Goal: Task Accomplishment & Management: Manage account settings

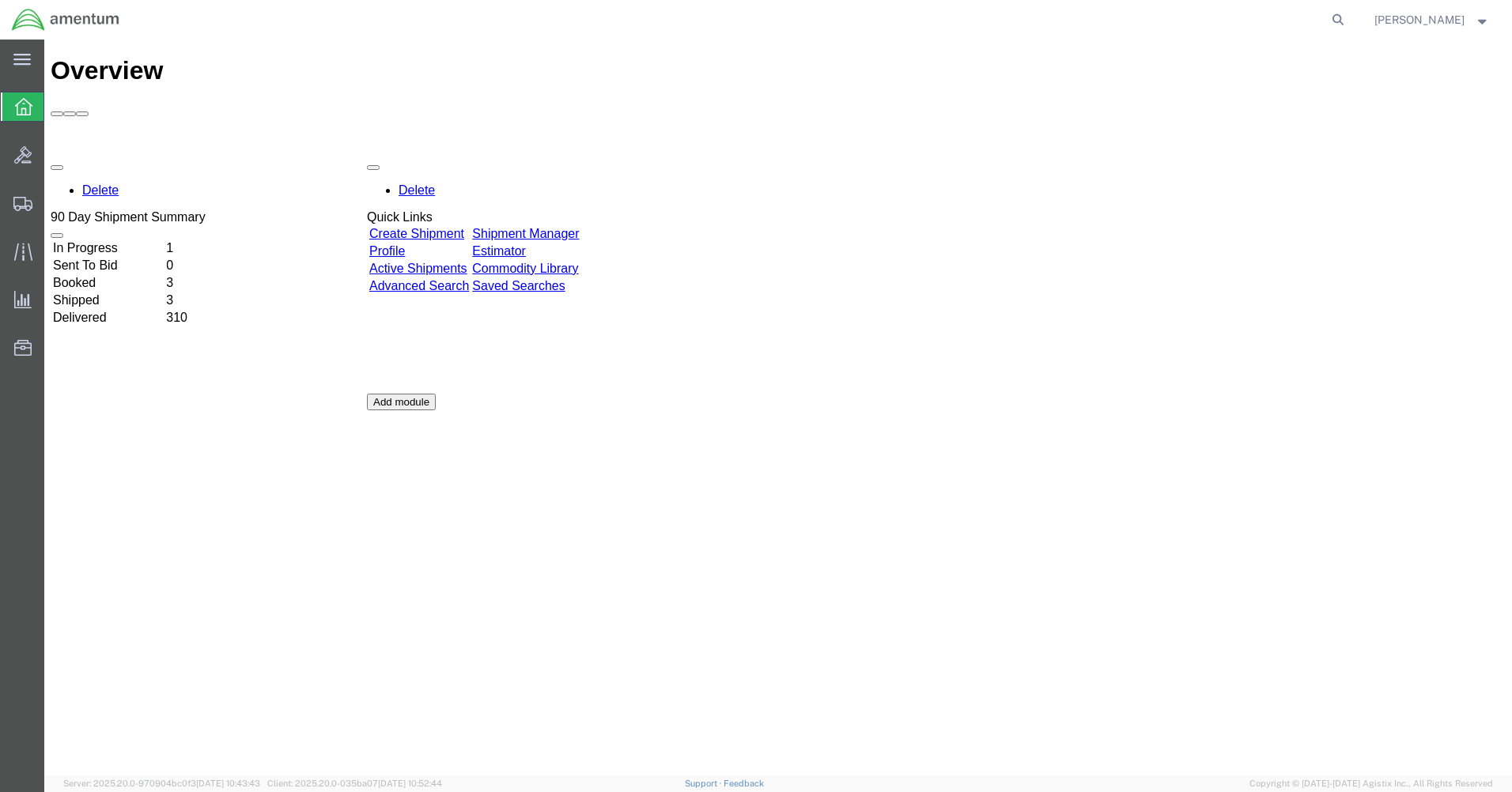
click at [579, 227] on link "Shipment Manager" at bounding box center [525, 233] width 106 height 13
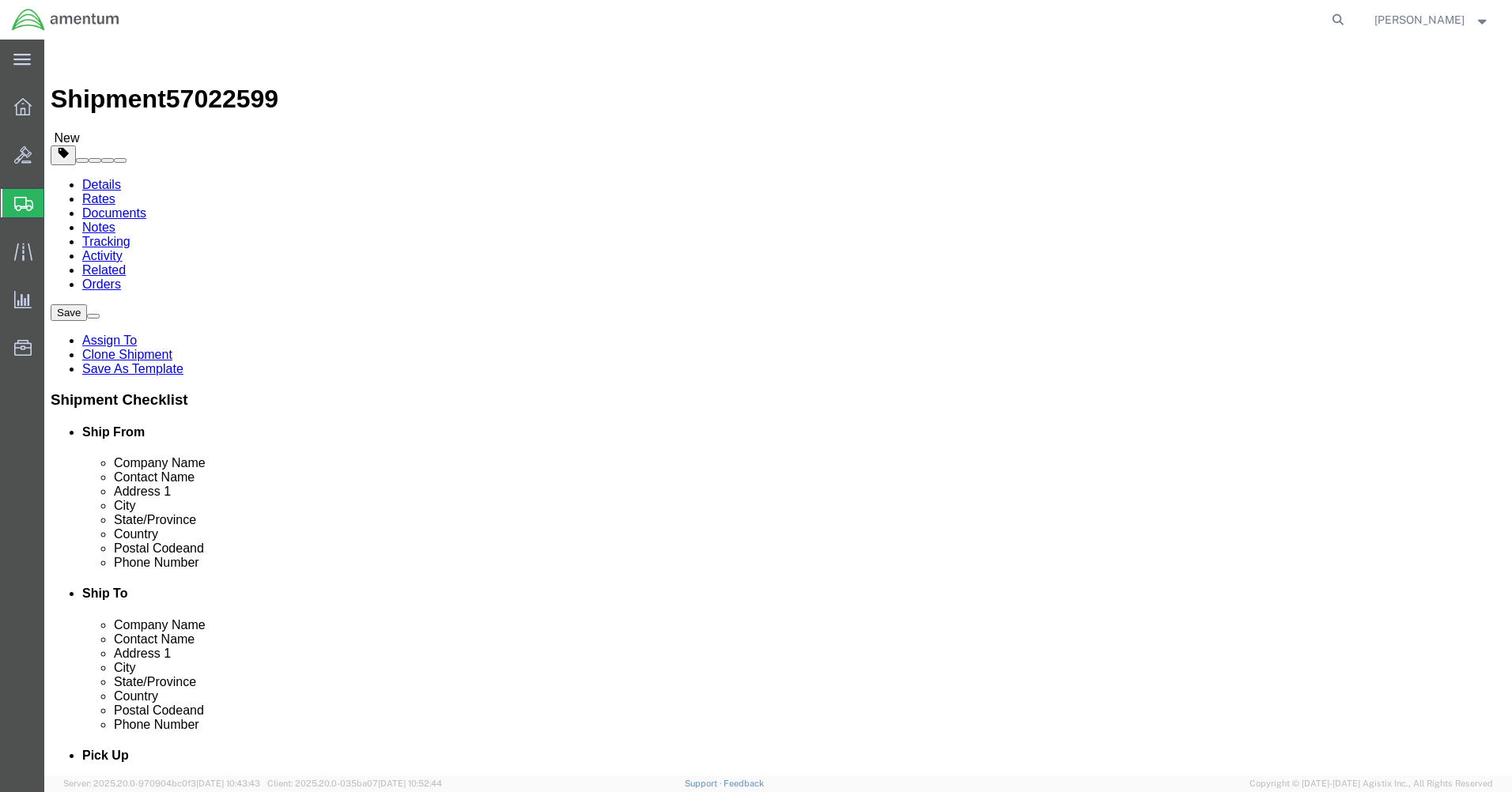
select select "42712"
select select
drag, startPoint x: 301, startPoint y: 322, endPoint x: 126, endPoint y: 316, distance: 175.1
click div "Contact Name [PERSON_NAME]"
type input "[PERSON_NAME]"
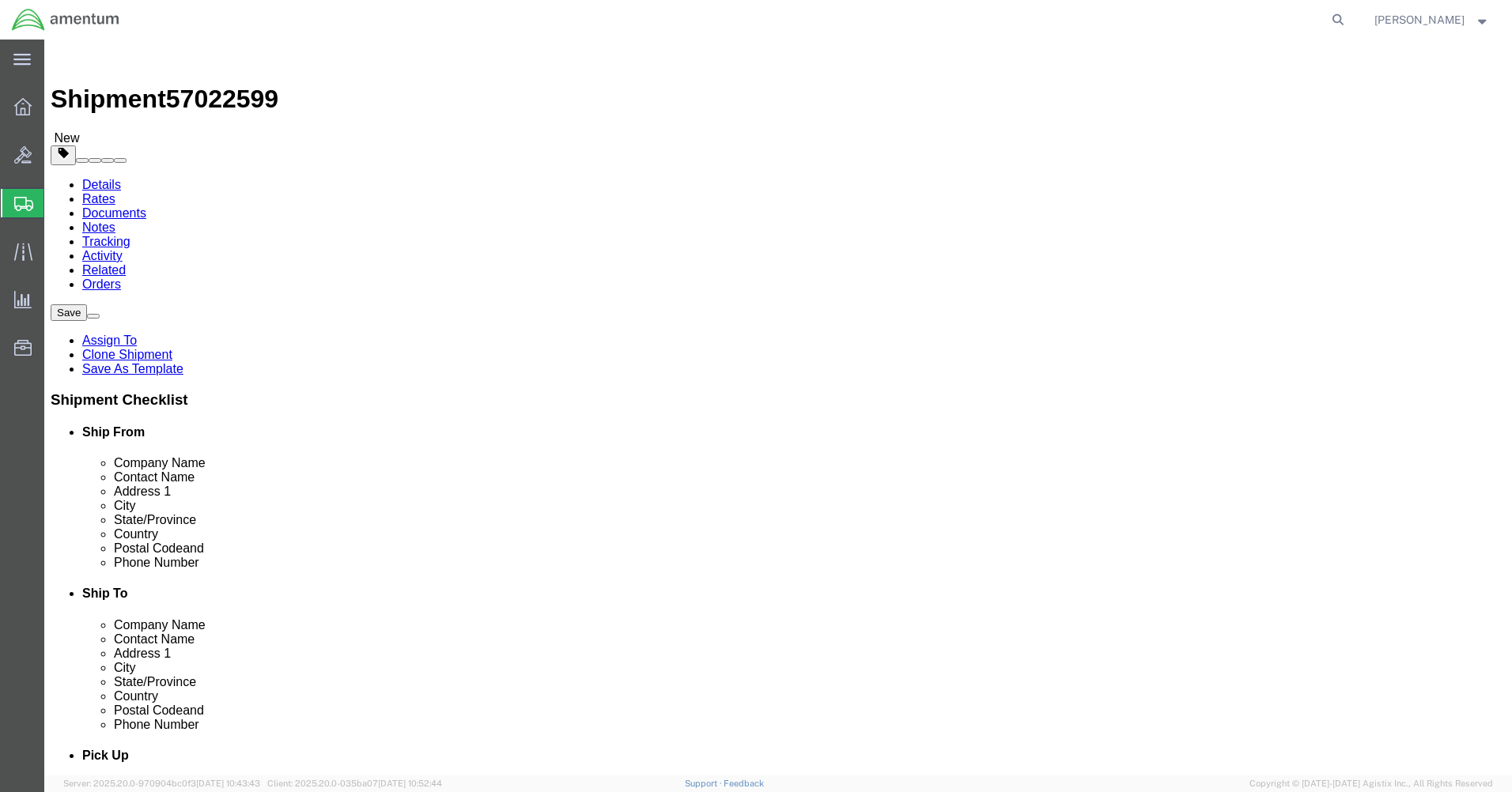
click p "- Amentum Services, Inc. - ([PERSON_NAME]) [STREET_ADDRESS][PERSON_NAME]"
select select
type input "[PERSON_NAME]"
type input "C 2-228 AVN"
type input "28308"
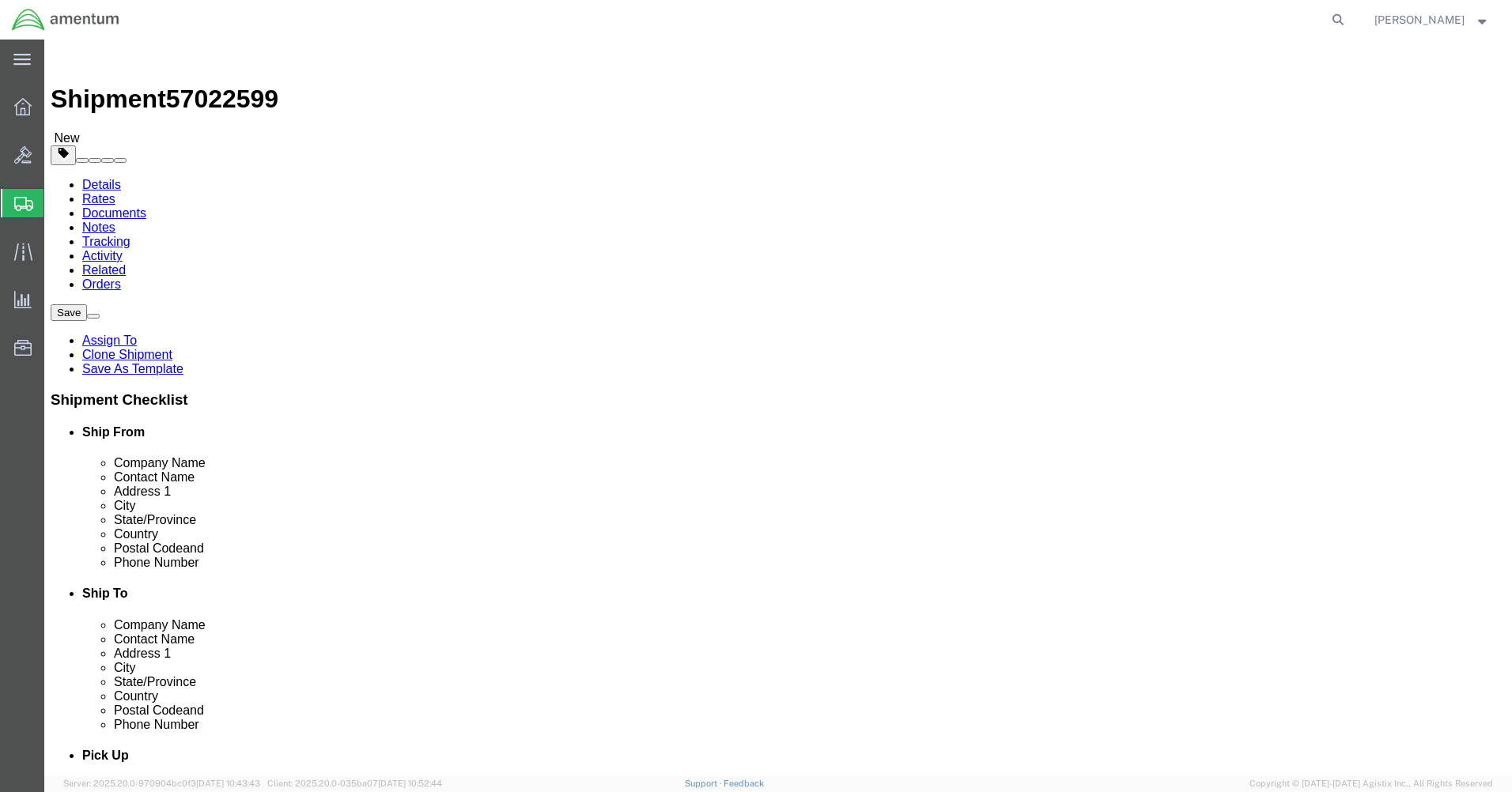
type input "[PHONE_NUMBER]"
type input "[PERSON_NAME][EMAIL_ADDRESS][PERSON_NAME][DOMAIN_NAME]"
checkbox input "true"
select select "NC"
type input "[PERSON_NAME]"
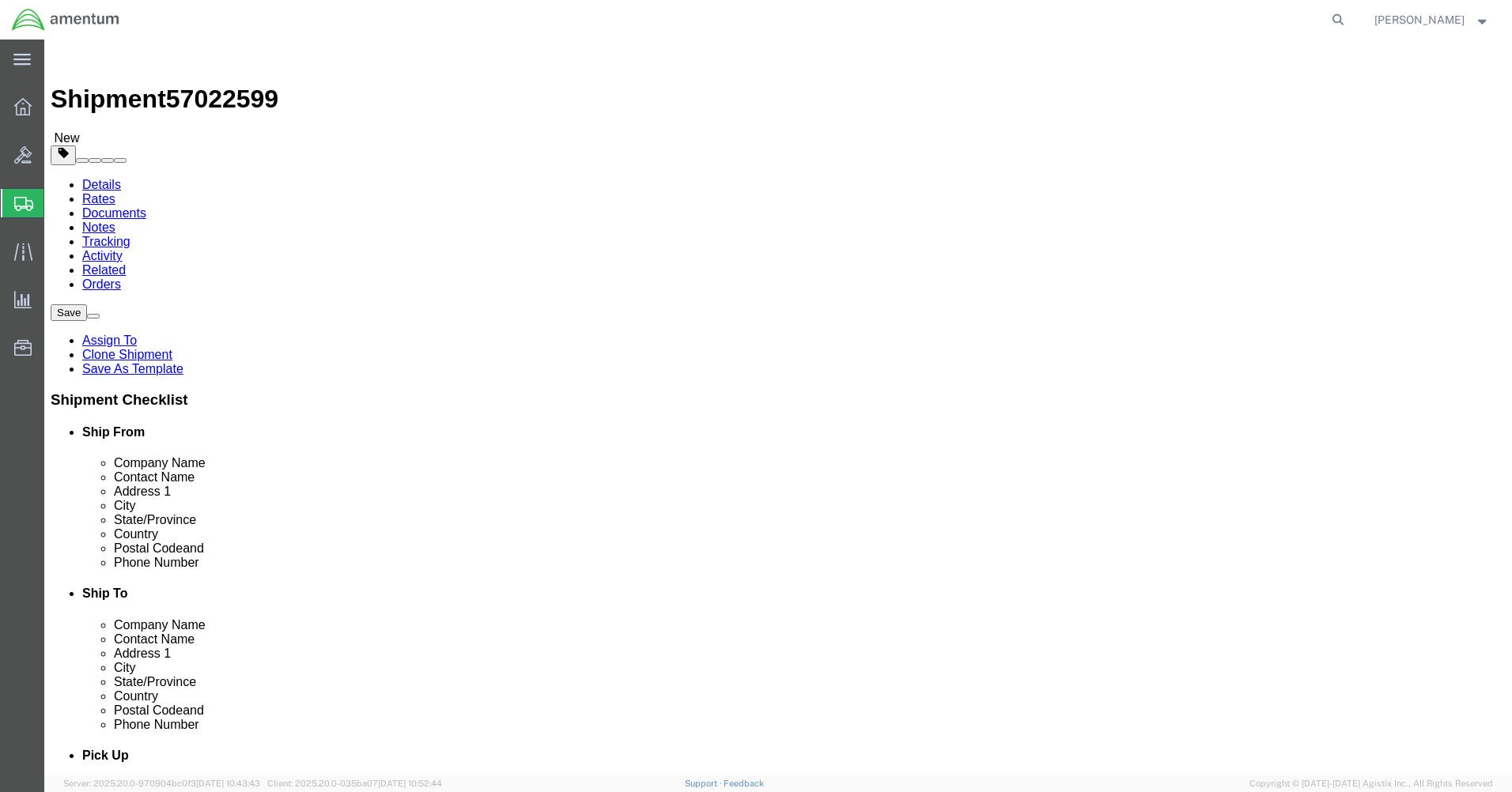
click input "checkbox"
checkbox input "false"
click button "Rate Shipment"
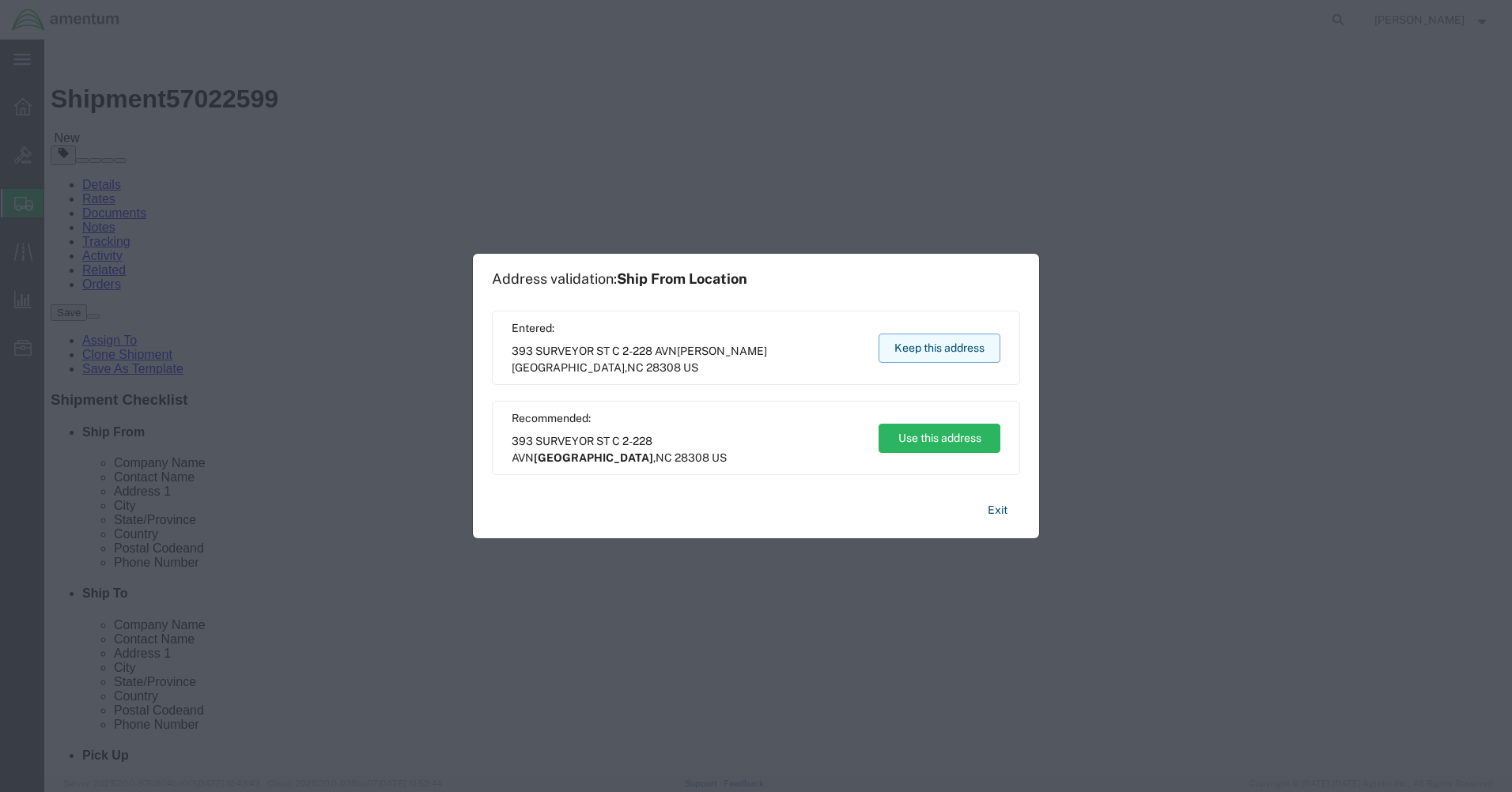
click at [896, 349] on button "Keep this address" at bounding box center [939, 348] width 122 height 29
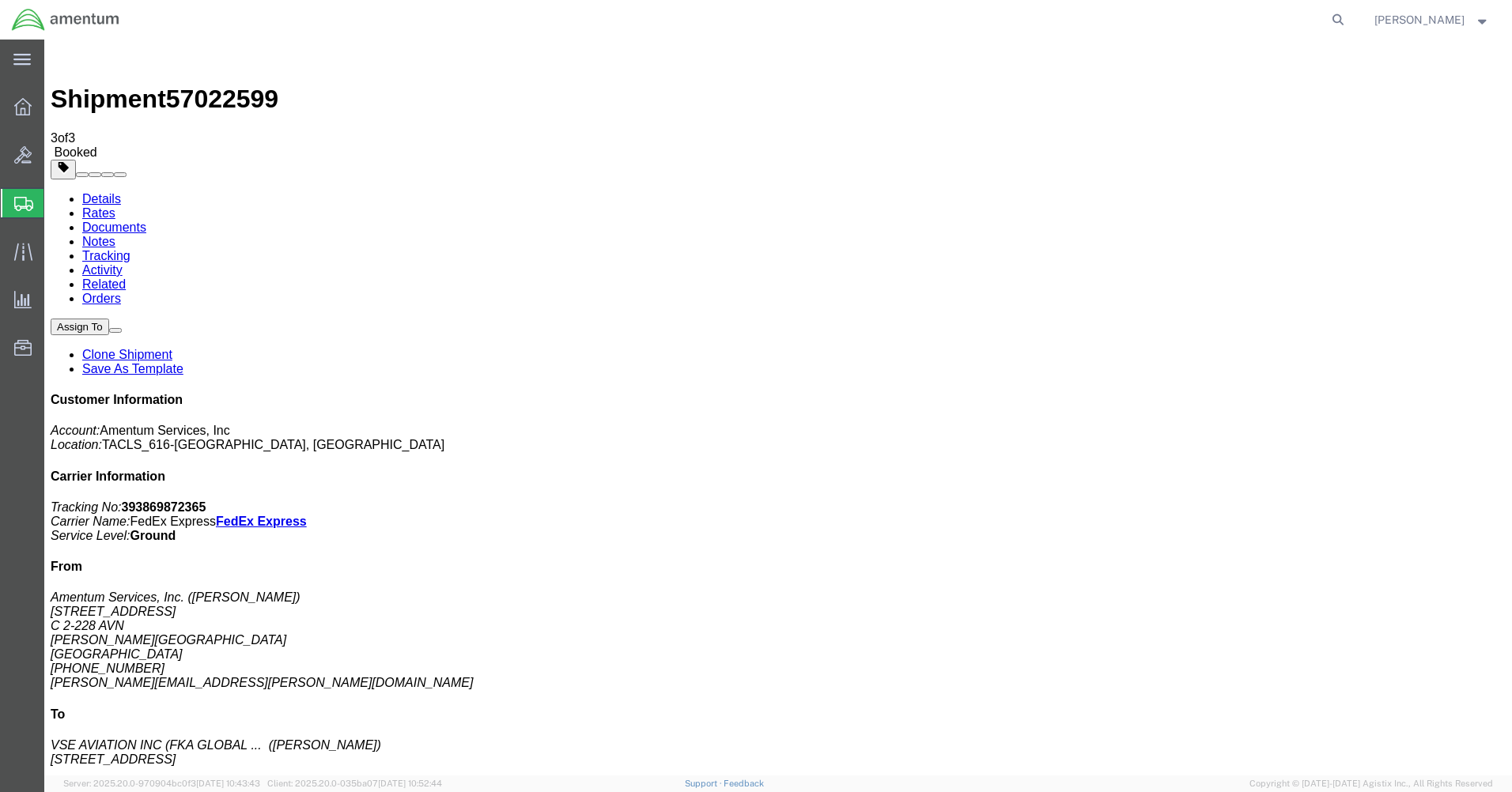
drag, startPoint x: 1290, startPoint y: 243, endPoint x: 1360, endPoint y: 243, distance: 70.0
click at [1366, 500] on p "Tracking No: 393869872365 Carrier Name: FedEx Express FedEx Express Service Lev…" at bounding box center [778, 521] width 1455 height 43
copy b "393869872365"
click at [99, 192] on link "Details" at bounding box center [102, 199] width 39 height 13
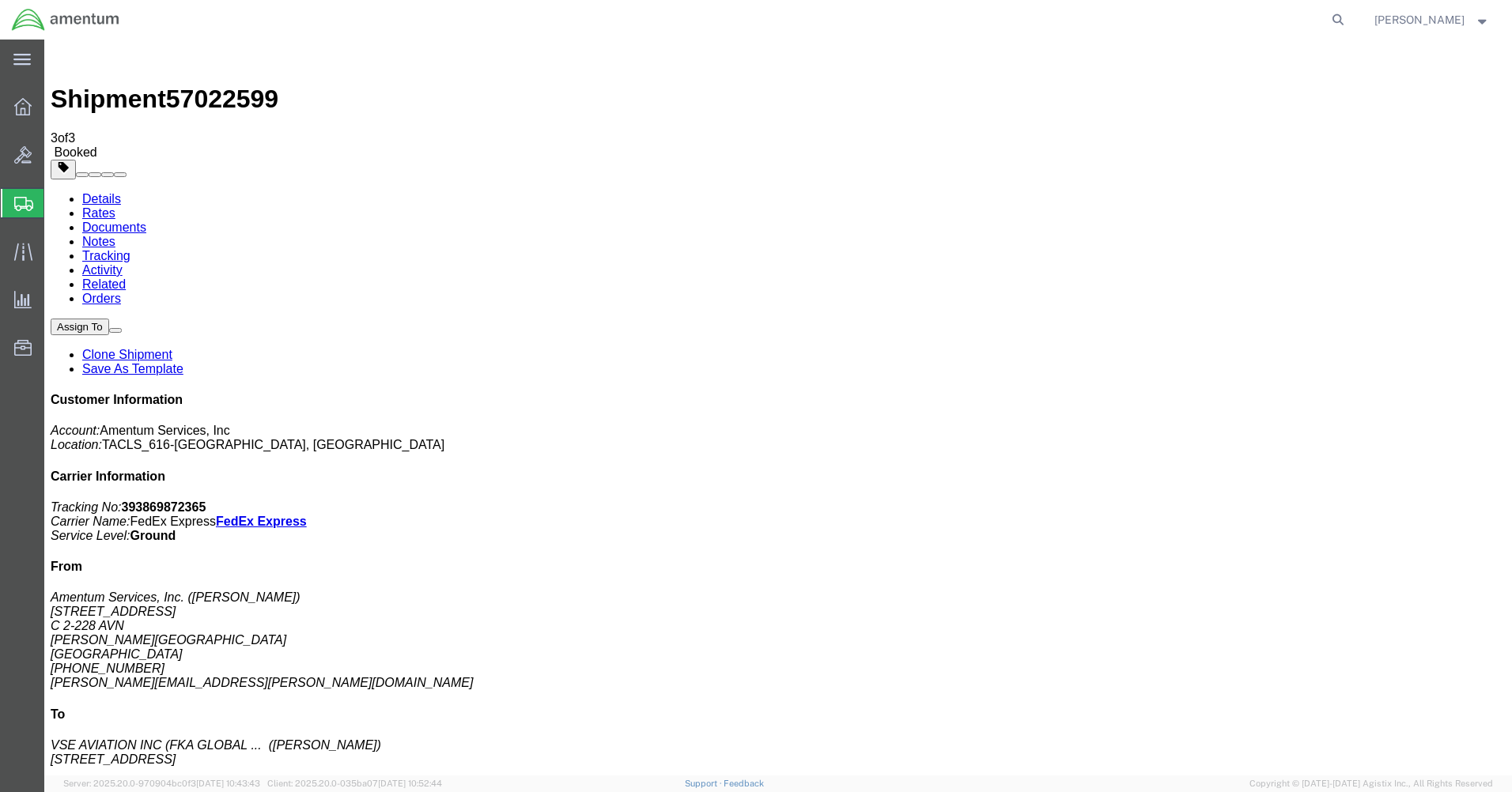
click link "Schedule pickup request"
click at [27, 105] on icon at bounding box center [23, 106] width 18 height 18
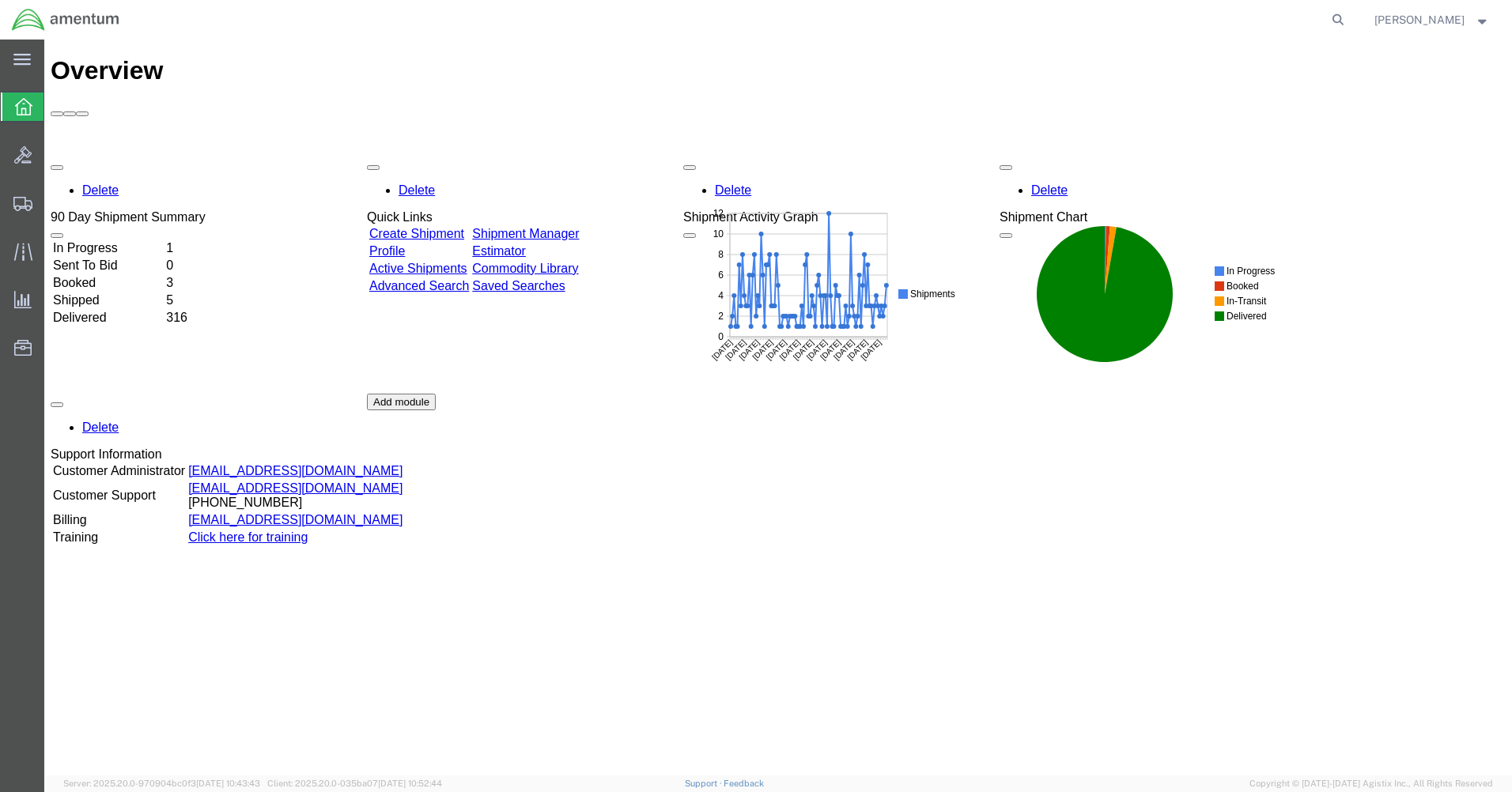
click at [543, 227] on link "Shipment Manager" at bounding box center [525, 233] width 106 height 13
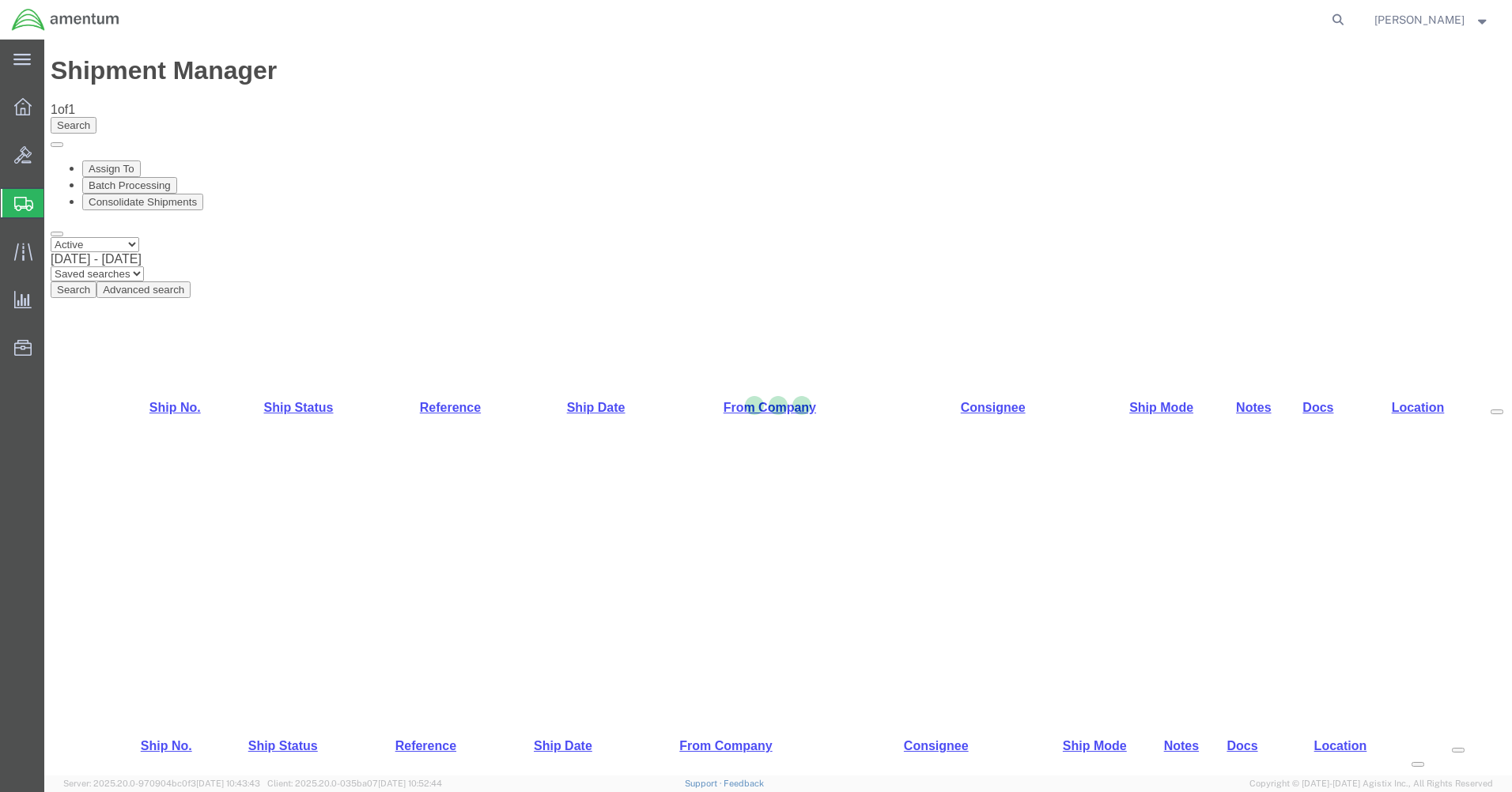
select select "42712"
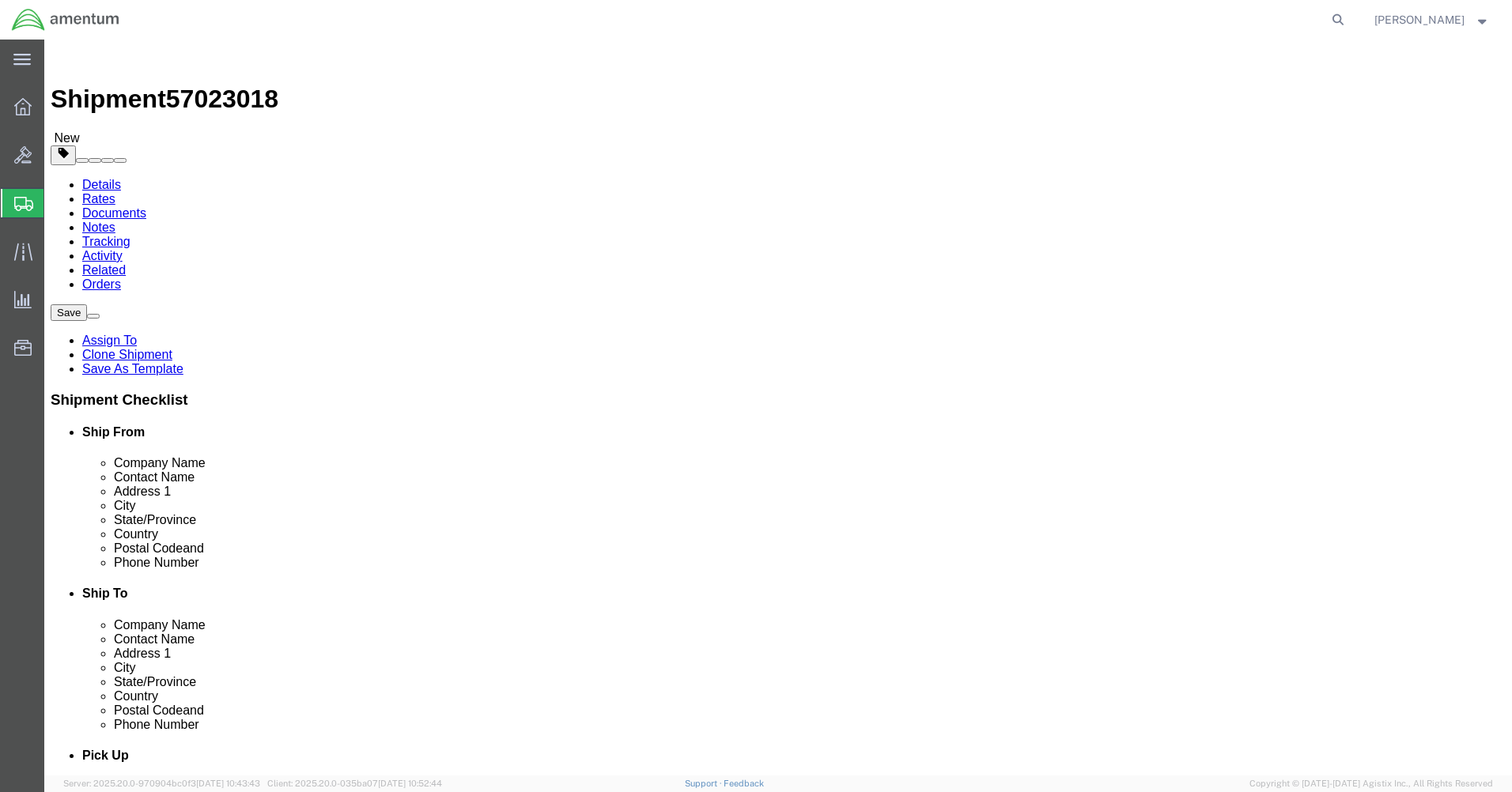
drag, startPoint x: 326, startPoint y: 328, endPoint x: 167, endPoint y: 322, distance: 159.1
click div "Contact Name [PERSON_NAME]"
type input "[PERSON_NAME]"
click p "- Amentum Services, Inc. - ([PERSON_NAME]) [STREET_ADDRESS][PERSON_NAME]"
select select
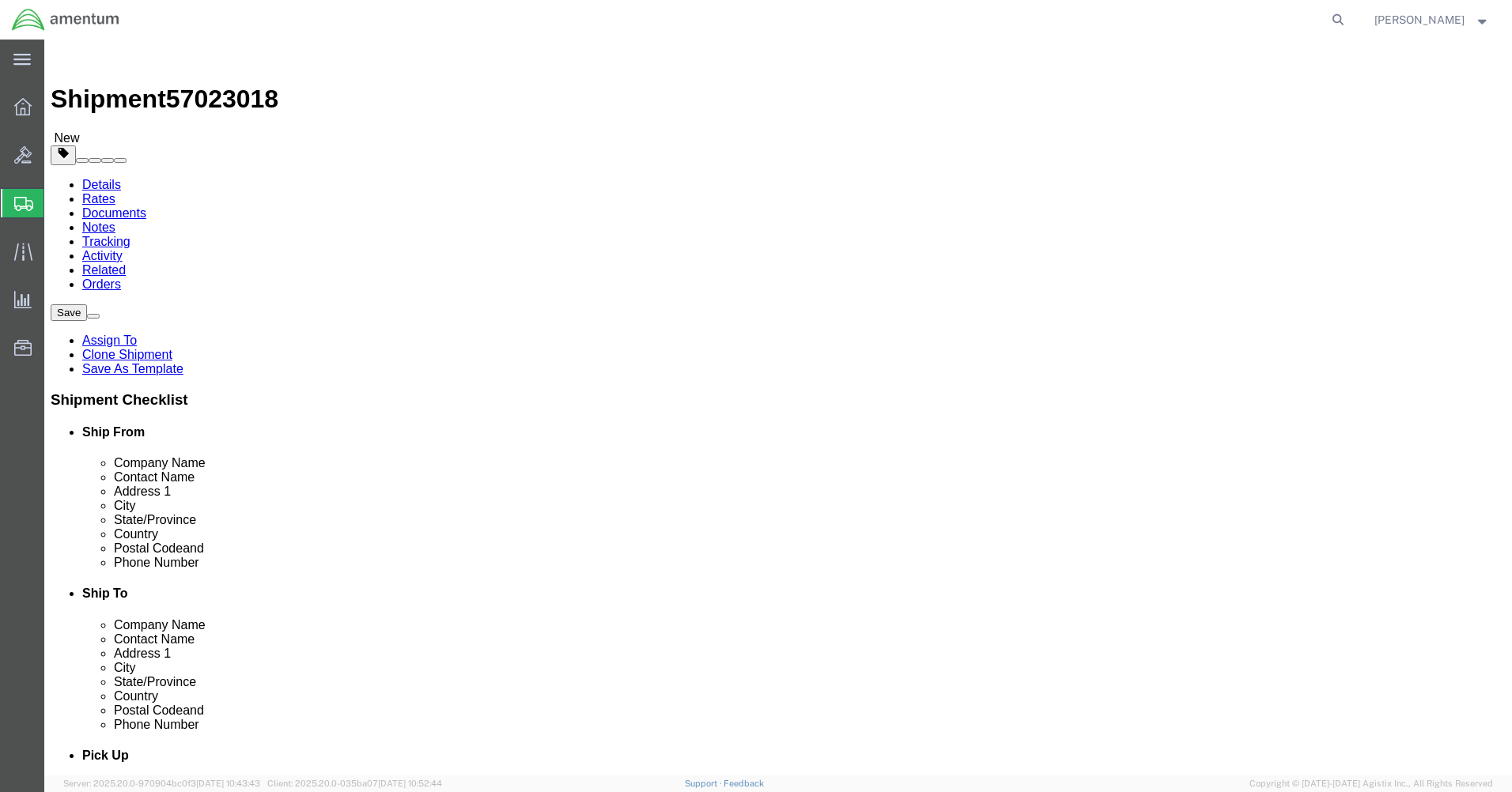
type input "[PERSON_NAME]"
type input "C 2-228 AVN"
type input "28308"
type input "[PHONE_NUMBER]"
type input "[PERSON_NAME][EMAIL_ADDRESS][PERSON_NAME][DOMAIN_NAME]"
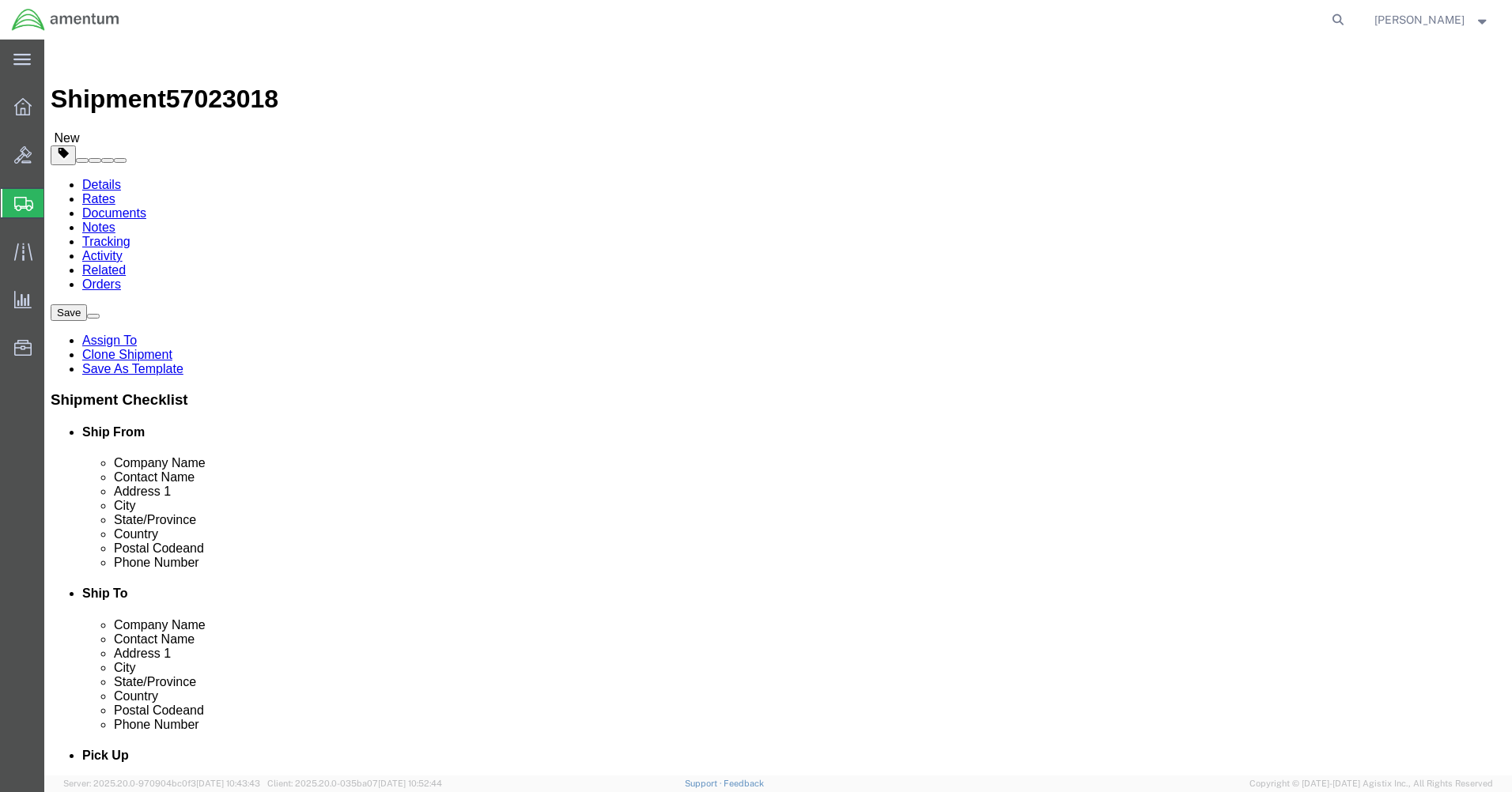
checkbox input "true"
type input "[PERSON_NAME]"
click input "checkbox"
checkbox input "false"
click button "Rate Shipment"
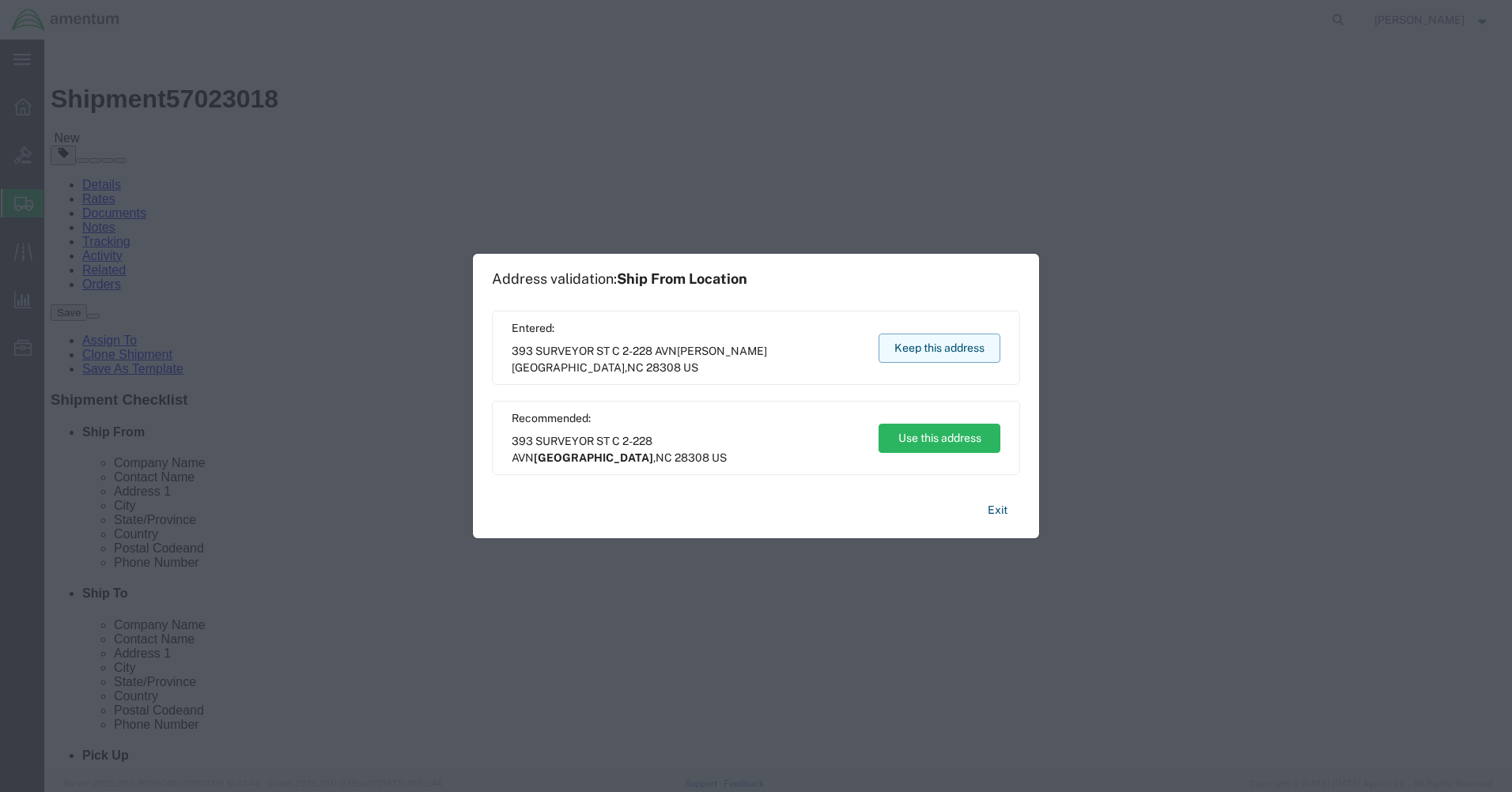
click at [917, 349] on button "Keep this address" at bounding box center [939, 348] width 122 height 29
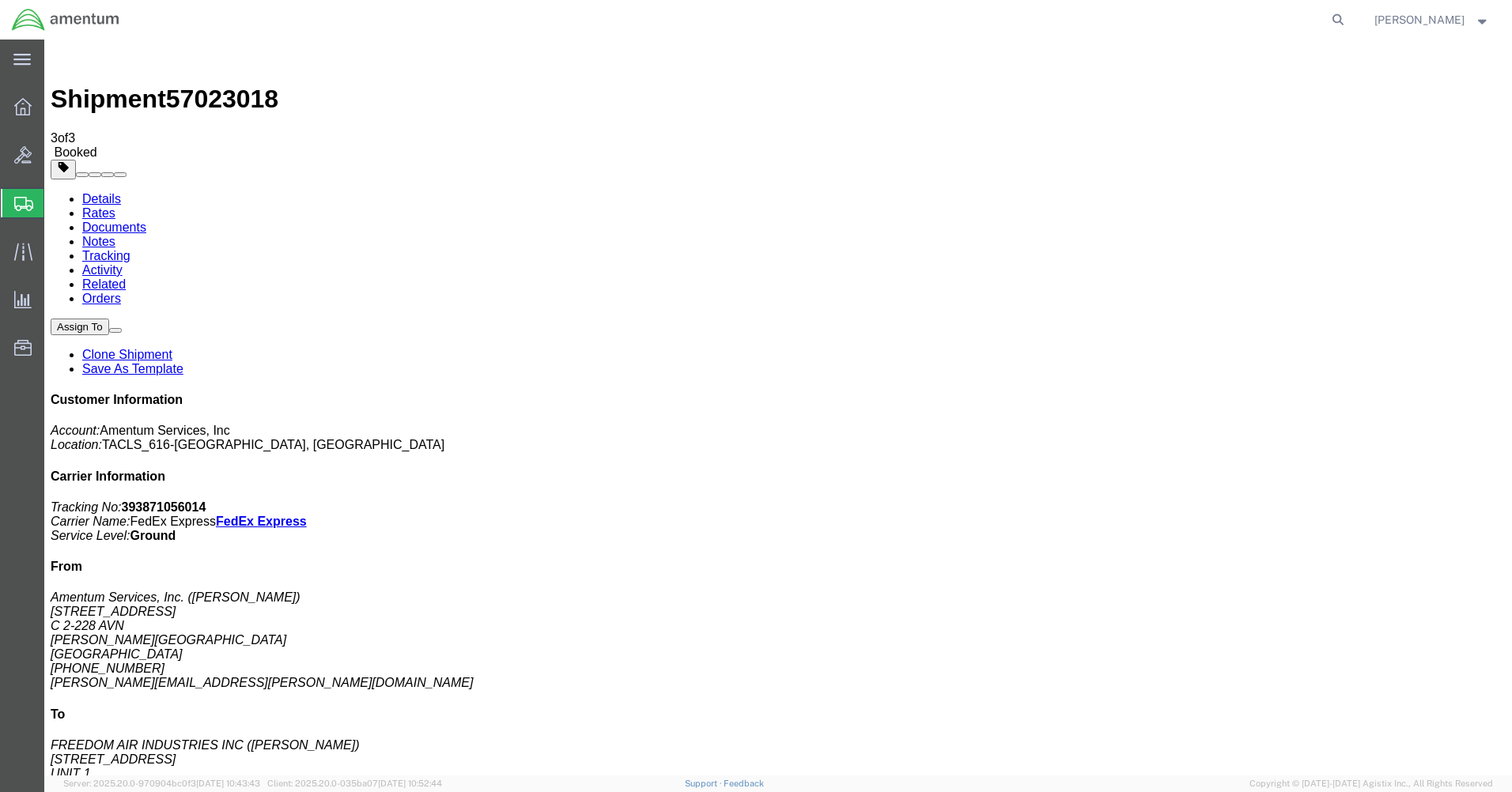
drag, startPoint x: 657, startPoint y: 277, endPoint x: 1230, endPoint y: 229, distance: 575.0
click at [93, 192] on link "Details" at bounding box center [102, 199] width 39 height 13
click link "Schedule pickup request"
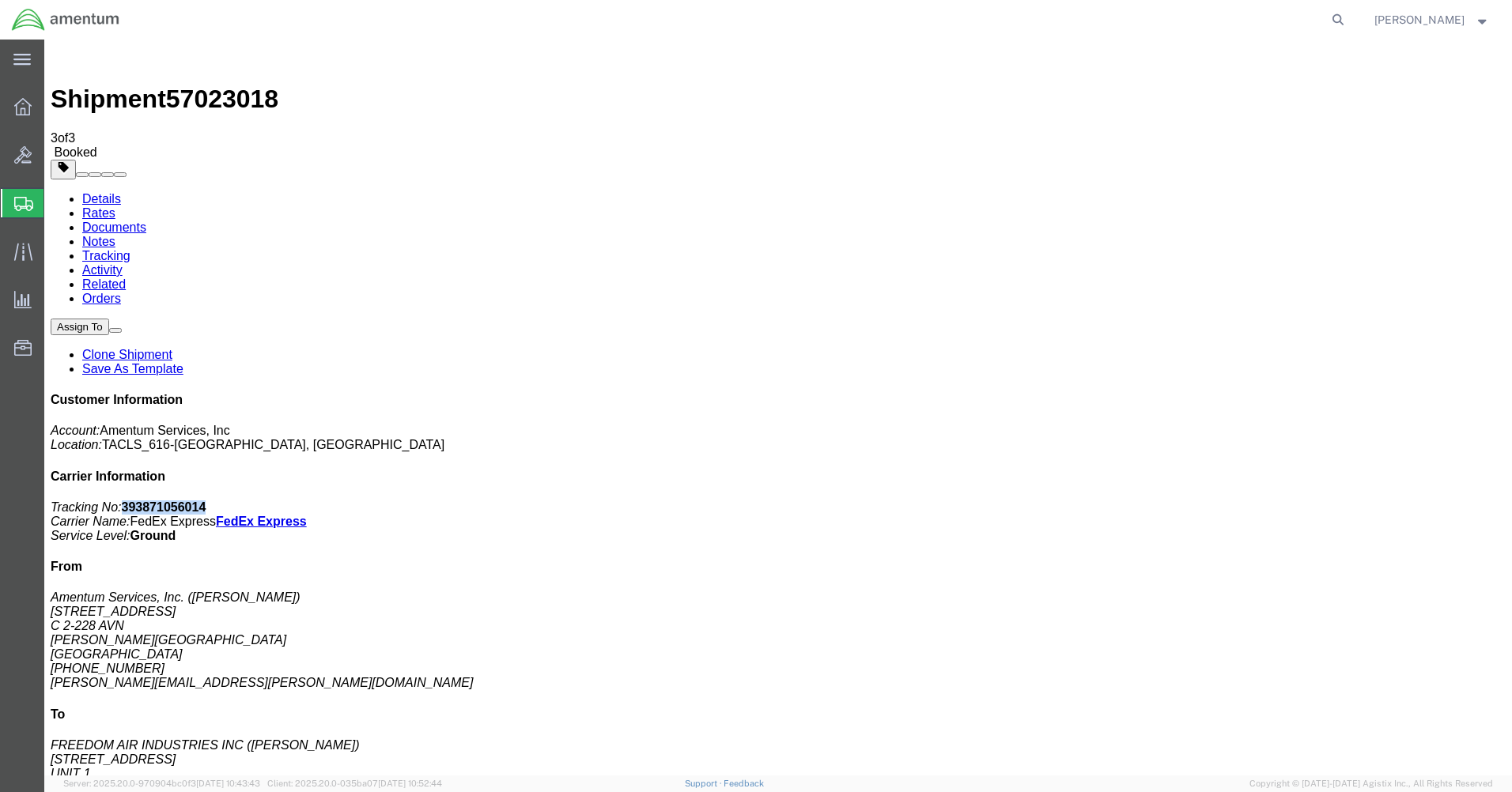
drag, startPoint x: 1239, startPoint y: 203, endPoint x: 1307, endPoint y: 200, distance: 68.1
click b "393871056014"
copy b "393871056014"
